Goal: Register for event/course

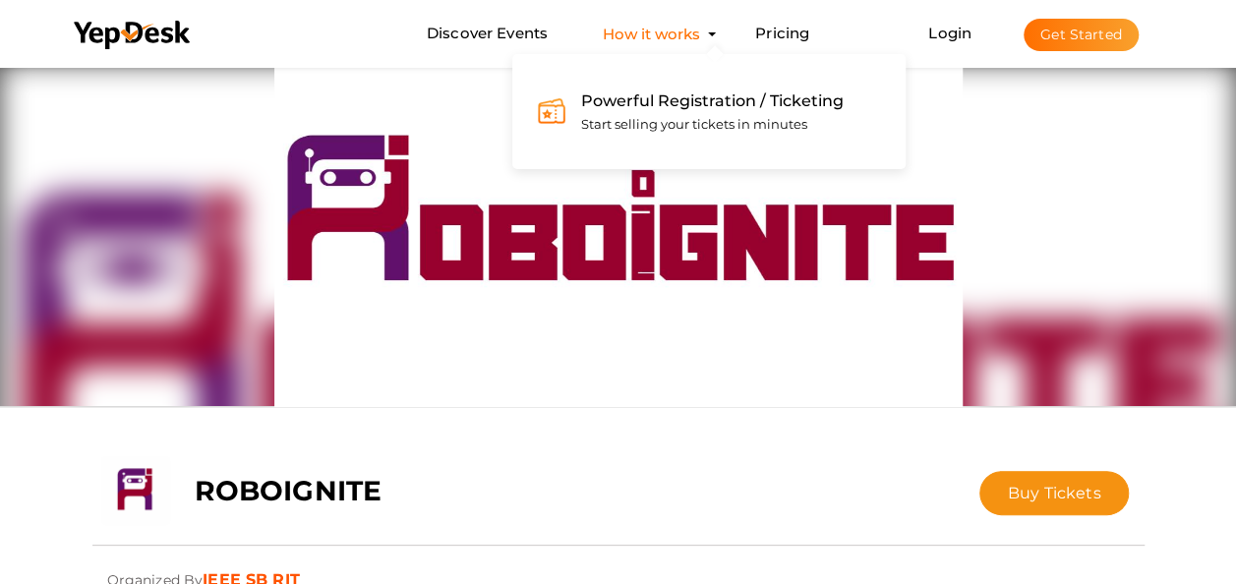
click at [677, 37] on button "How it works Powerful Registration / Ticketing Start selling your tickets in mi…" at bounding box center [651, 34] width 109 height 36
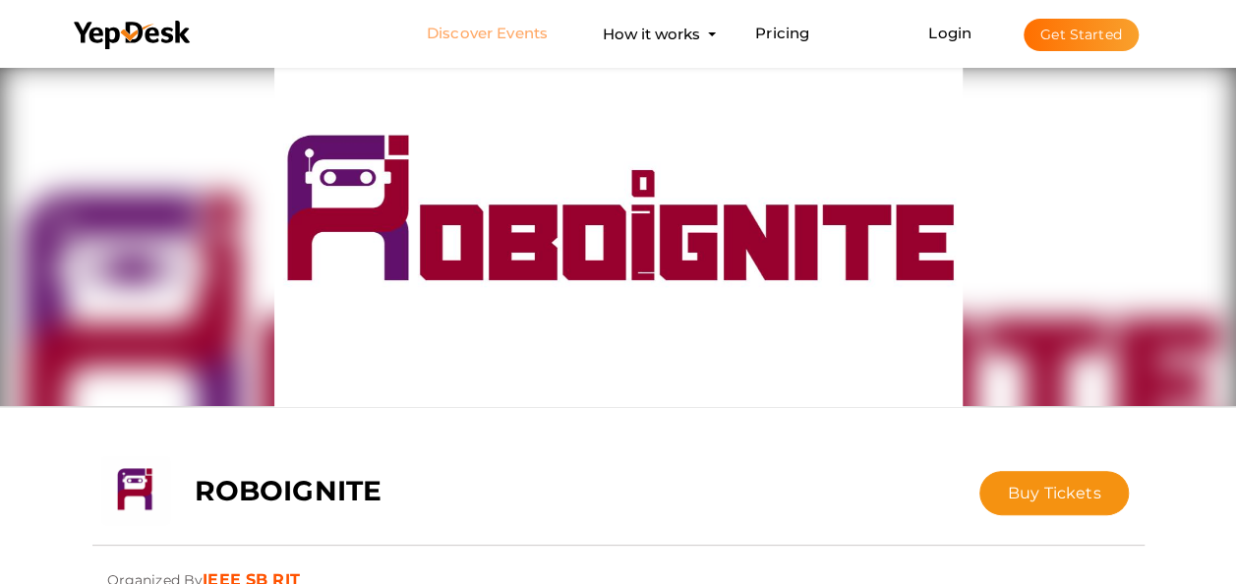
click at [488, 16] on link "Discover Events" at bounding box center [487, 34] width 121 height 36
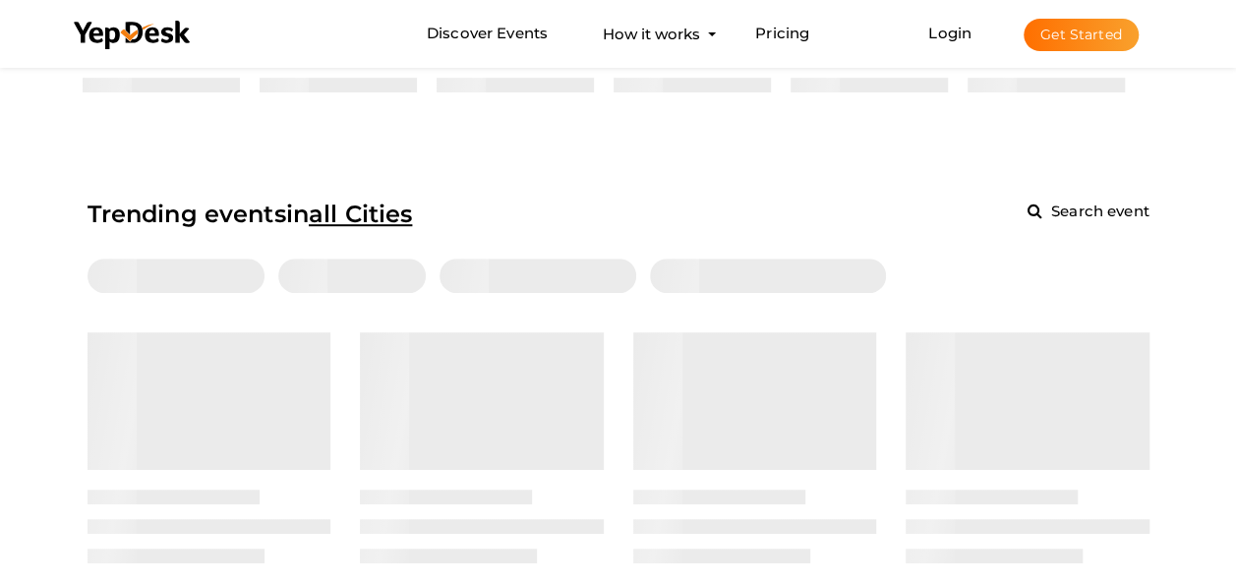
scroll to position [492, 0]
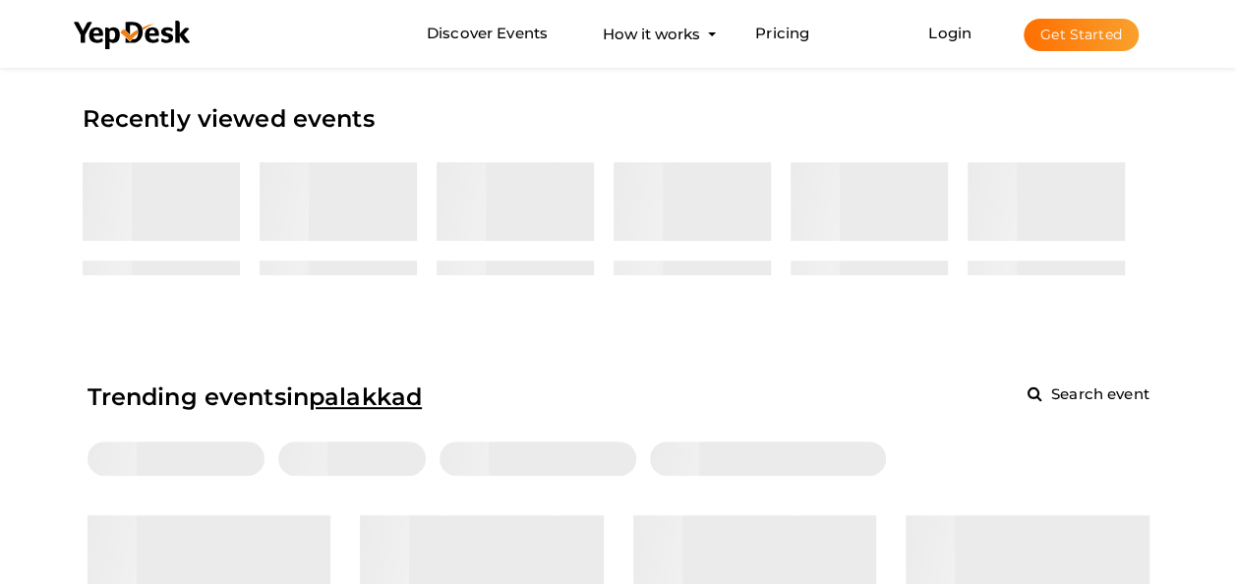
scroll to position [197, 0]
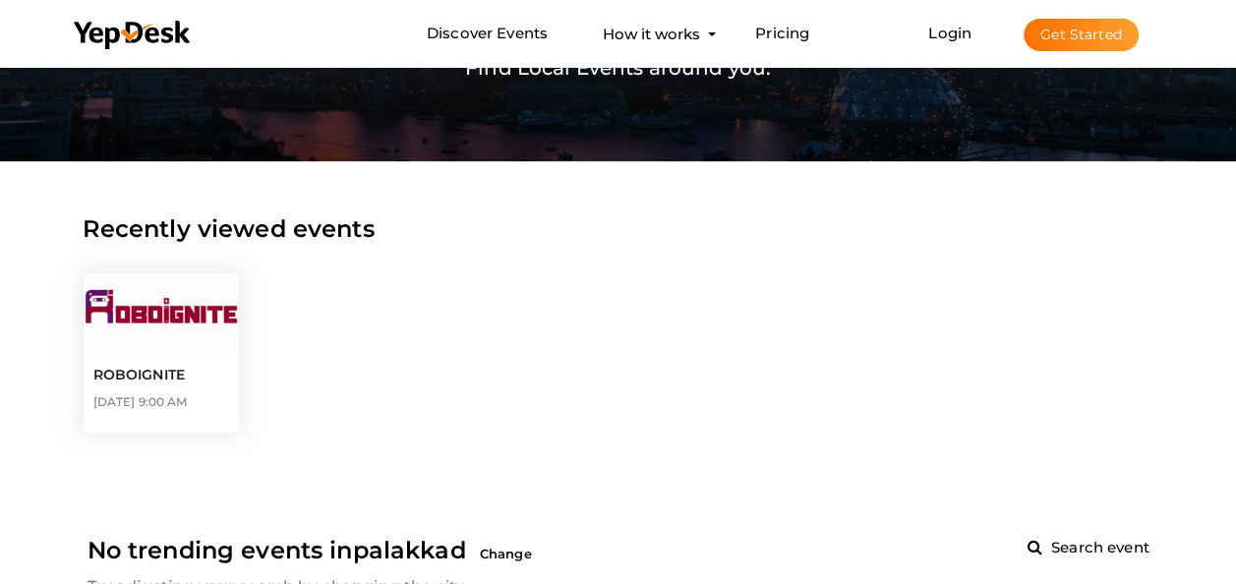
click at [191, 371] on p "ROBOIGNITE" at bounding box center [161, 375] width 136 height 17
